Goal: Task Accomplishment & Management: Complete application form

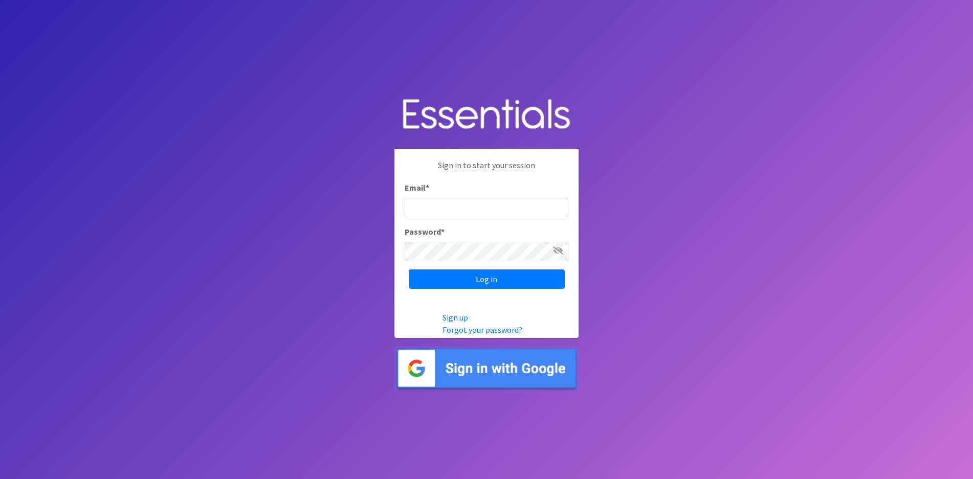
click at [515, 376] on img at bounding box center [486, 368] width 184 height 45
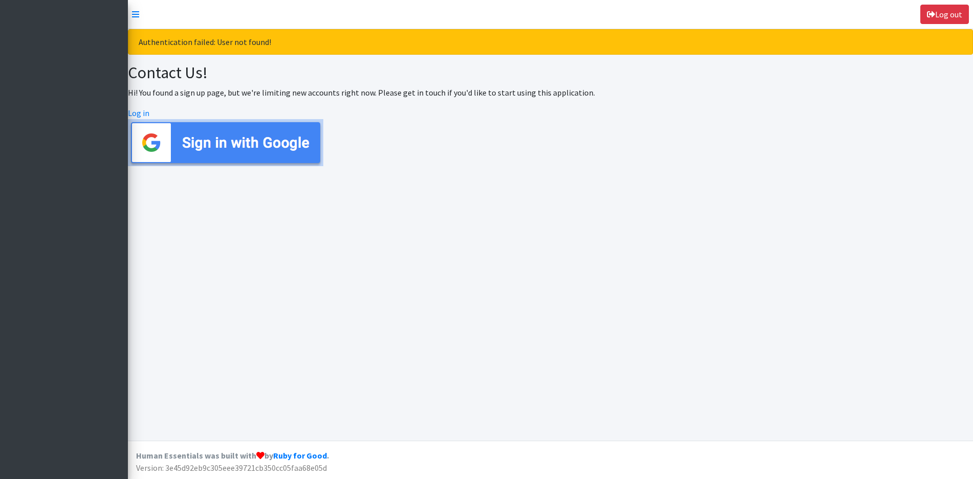
click at [258, 135] on img at bounding box center [225, 142] width 195 height 47
click at [961, 12] on link "Log out" at bounding box center [944, 14] width 49 height 19
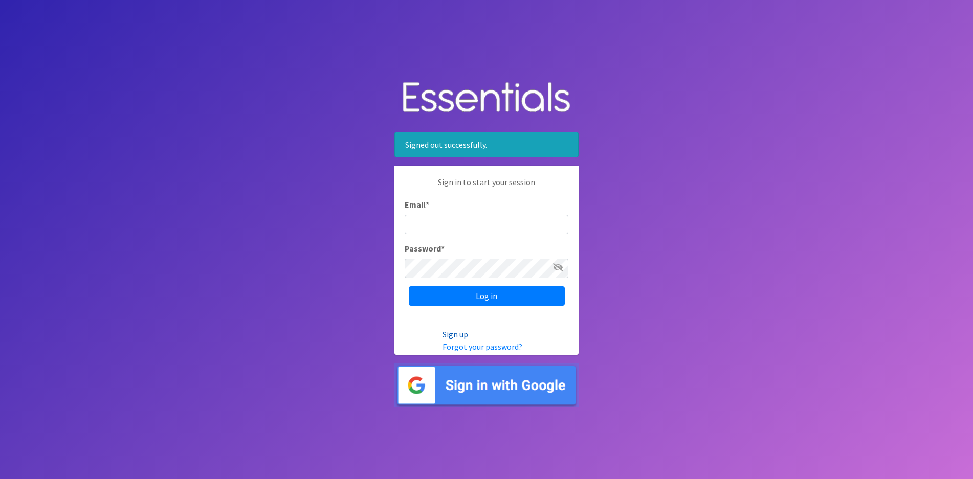
click at [461, 335] on link "Sign up" at bounding box center [456, 335] width 26 height 10
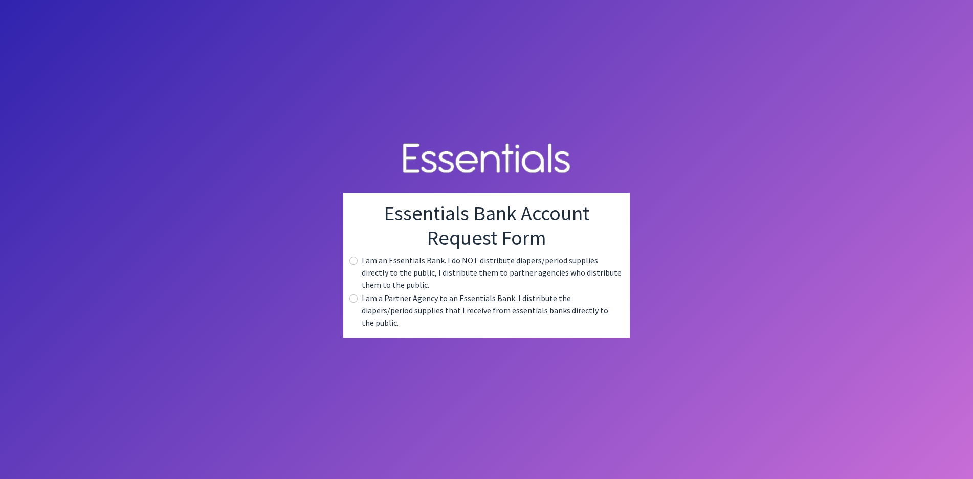
click at [356, 263] on div "I am an Essentials Bank. I do NOT distribute diapers/period supplies directly t…" at bounding box center [487, 272] width 270 height 37
click at [352, 265] on input "radio" at bounding box center [353, 261] width 8 height 8
radio input "true"
